Goal: Navigation & Orientation: Find specific page/section

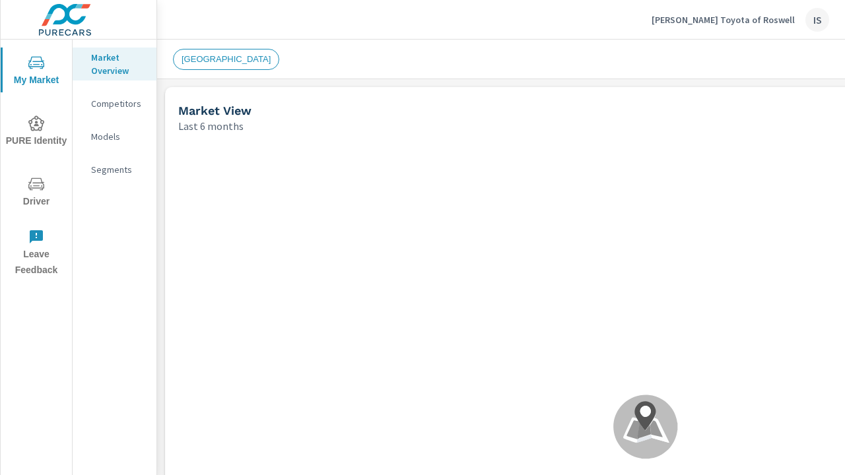
scroll to position [503, 0]
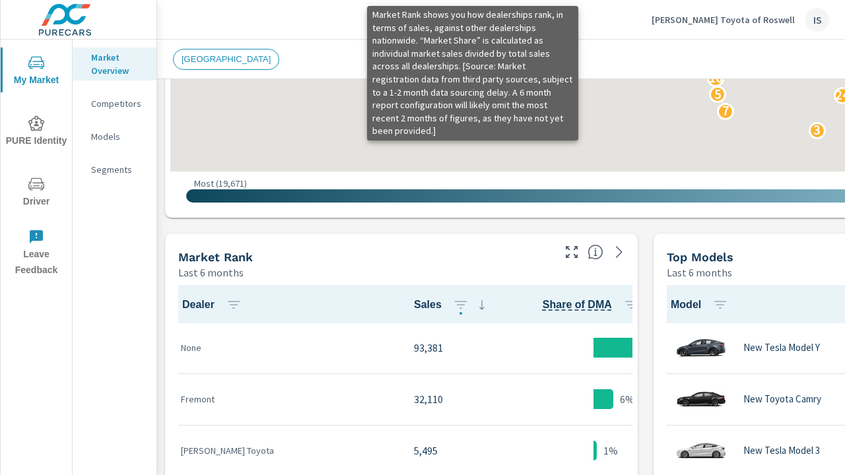
scroll to position [688, 0]
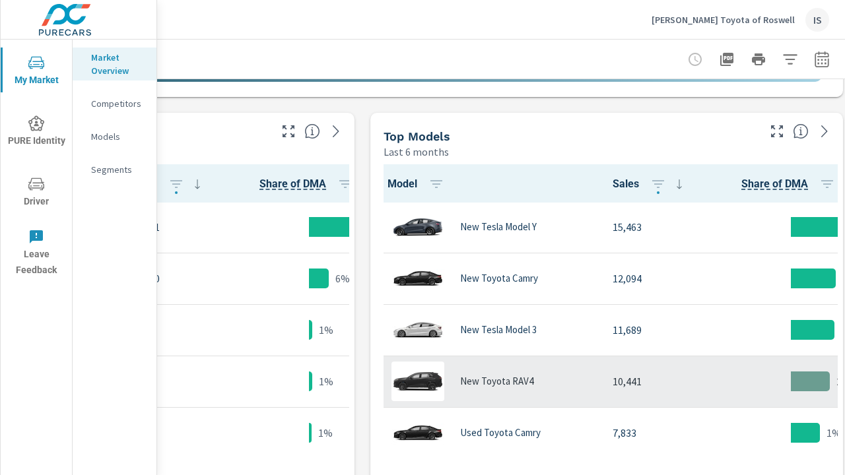
scroll to position [411, 283]
